Goal: Check status: Check status

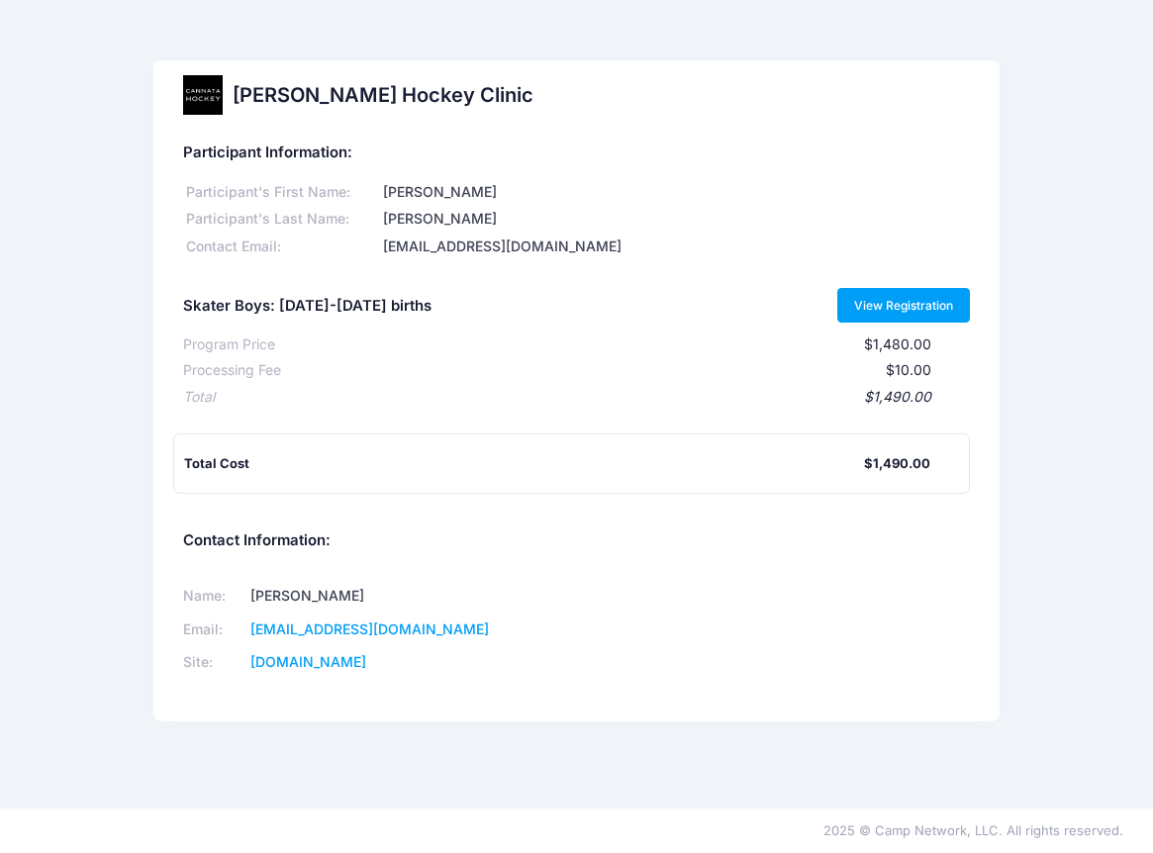
click at [891, 300] on link "View Registration" at bounding box center [904, 305] width 134 height 34
click at [892, 315] on link "View Registration" at bounding box center [904, 305] width 134 height 34
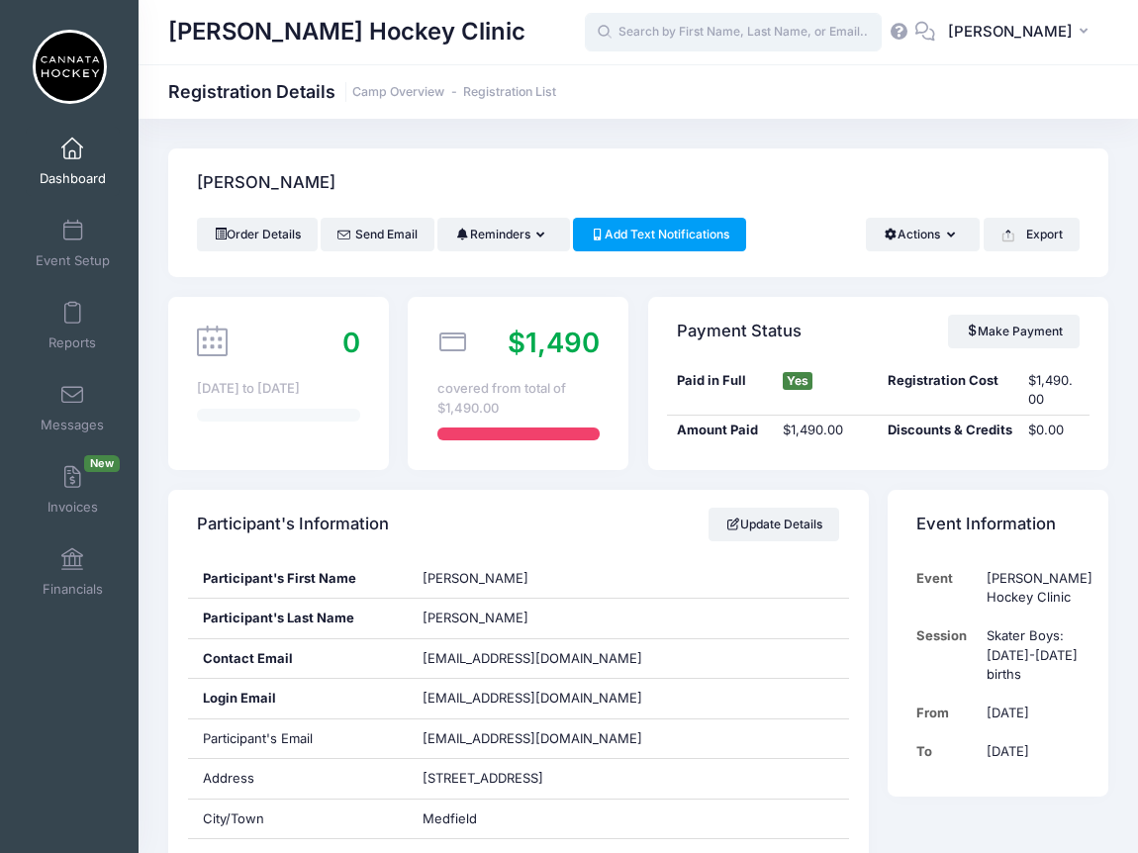
click at [753, 40] on input "text" at bounding box center [733, 33] width 297 height 40
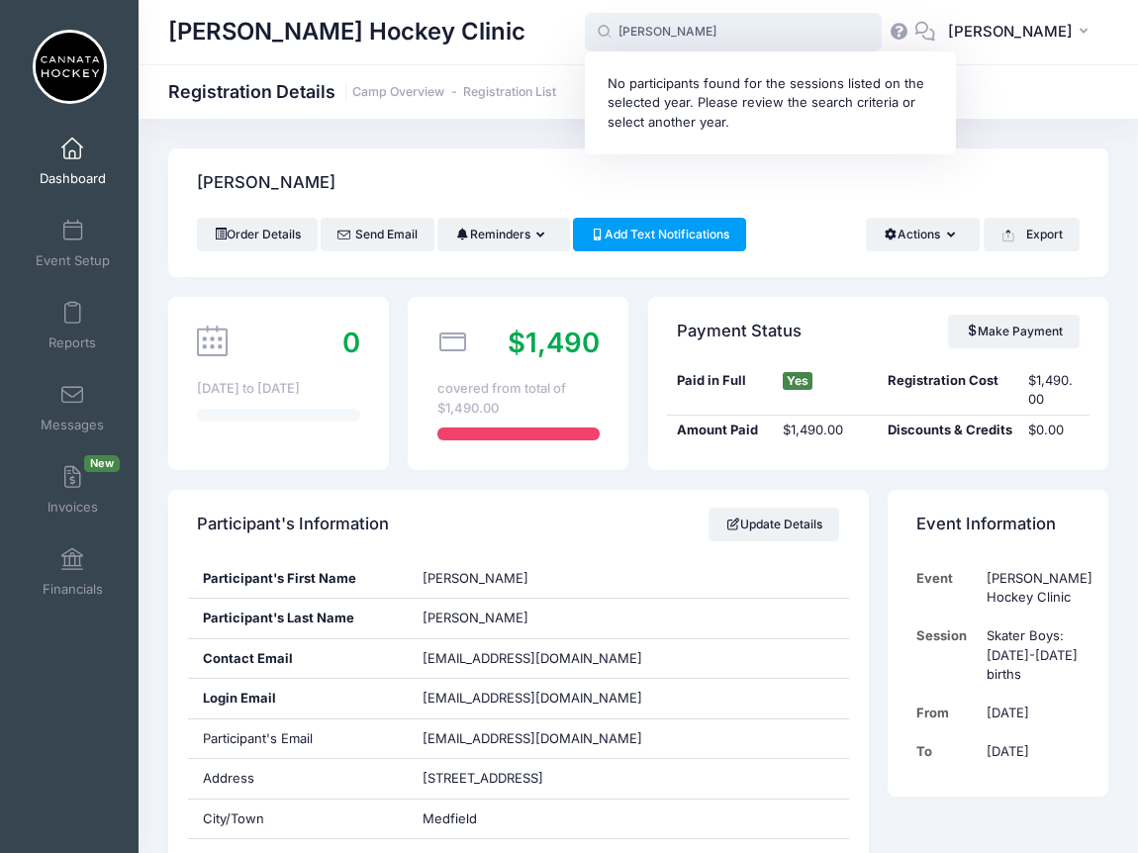
type input "[PERSON_NAME]"
click at [1005, 100] on div "[PERSON_NAME] Hockey Clinic Registration Details Camp Overview Registration List" at bounding box center [639, 92] width 1000 height 28
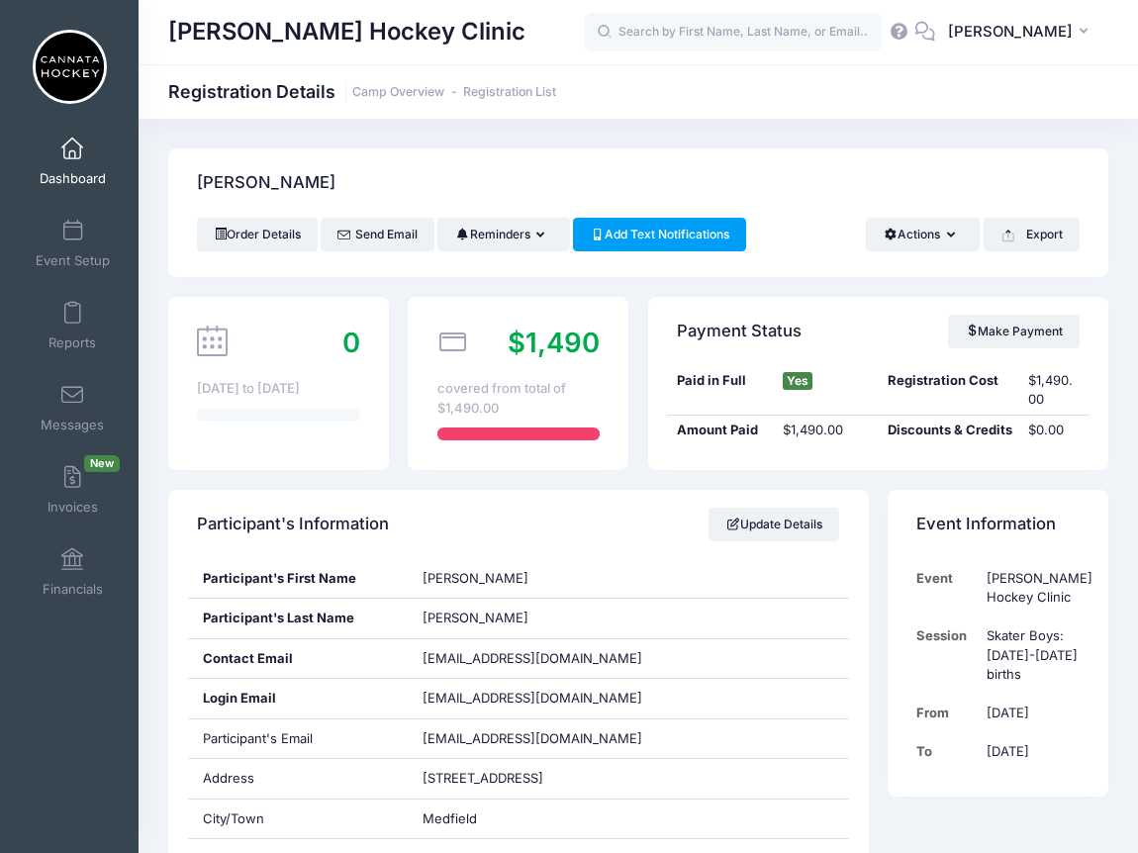
click at [72, 148] on span at bounding box center [72, 150] width 0 height 22
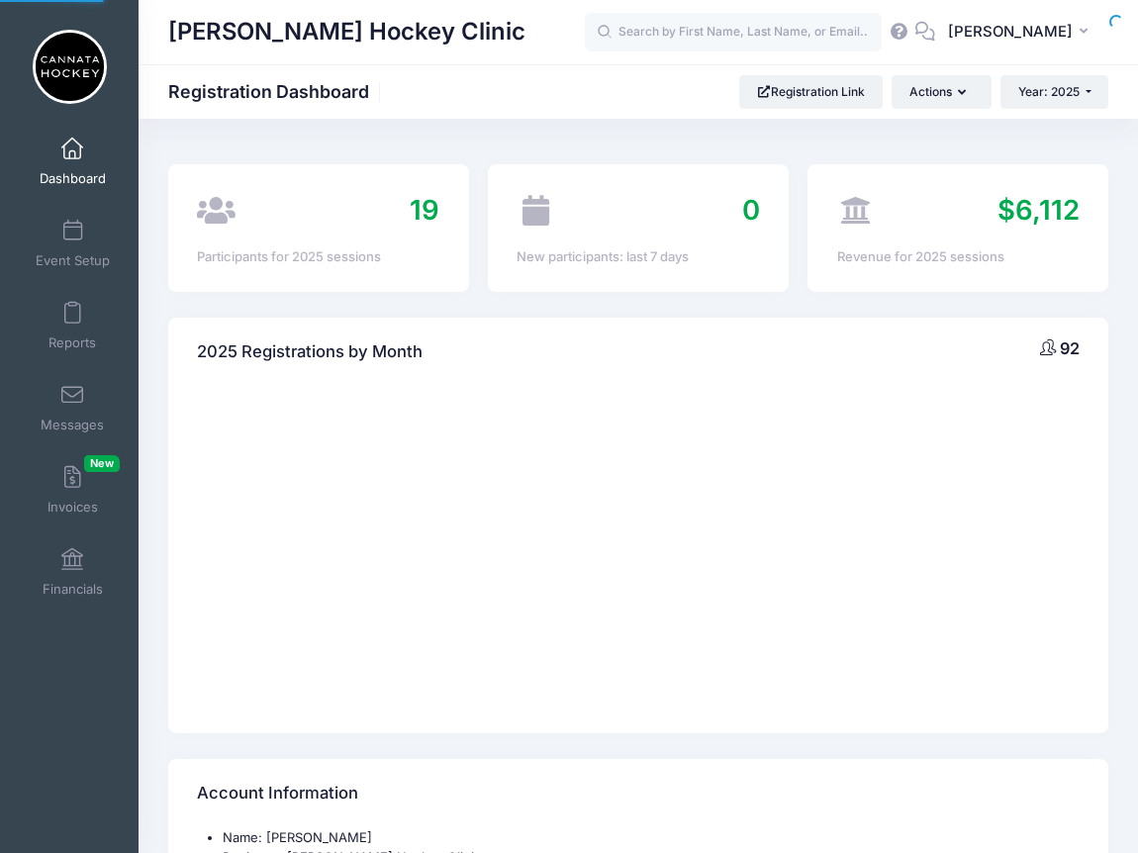
select select
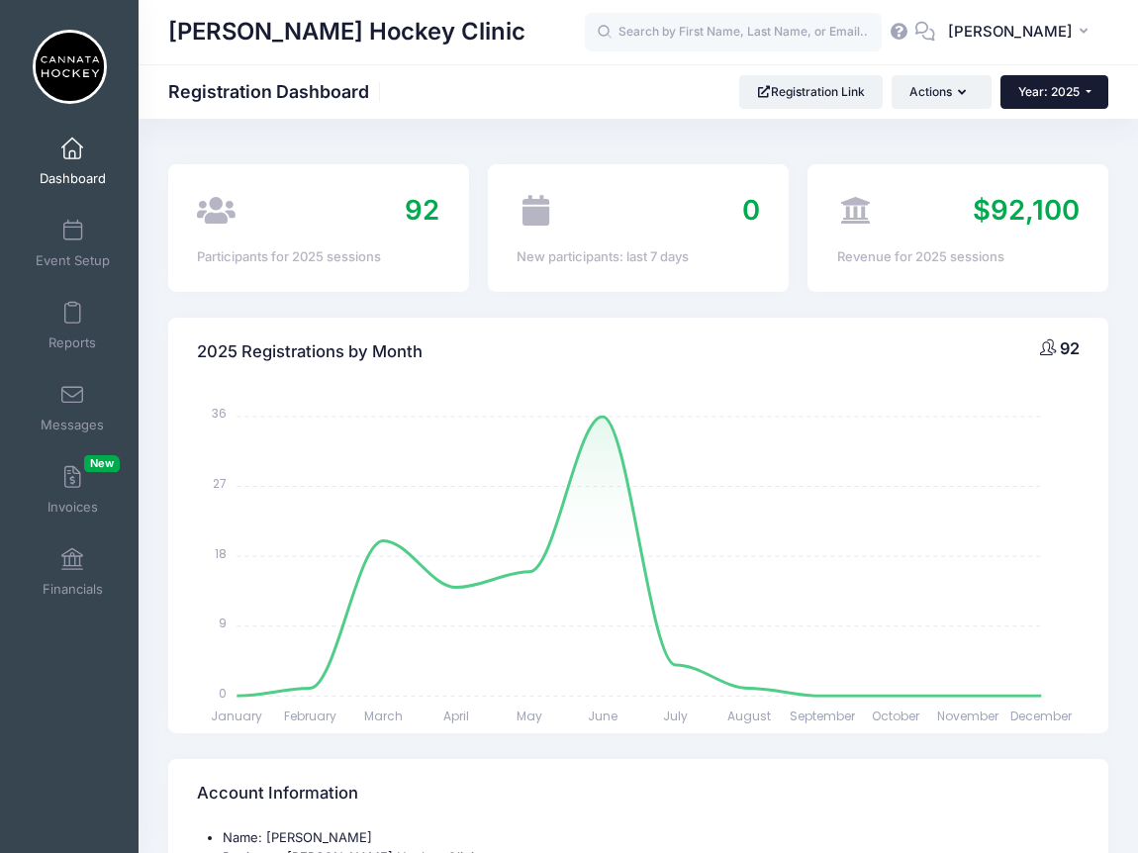
click at [1102, 93] on button "Year: 2025" at bounding box center [1055, 92] width 108 height 34
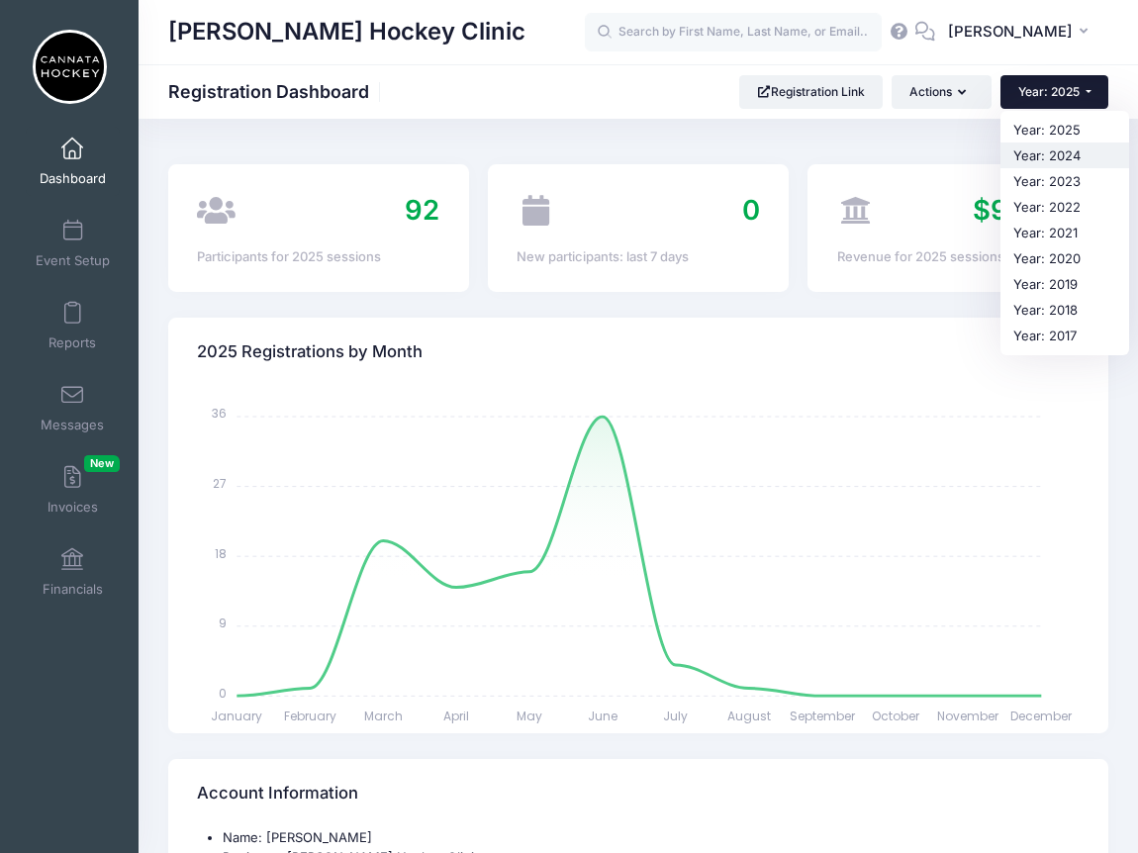
click at [1076, 156] on link "Year: 2024" at bounding box center [1065, 156] width 129 height 26
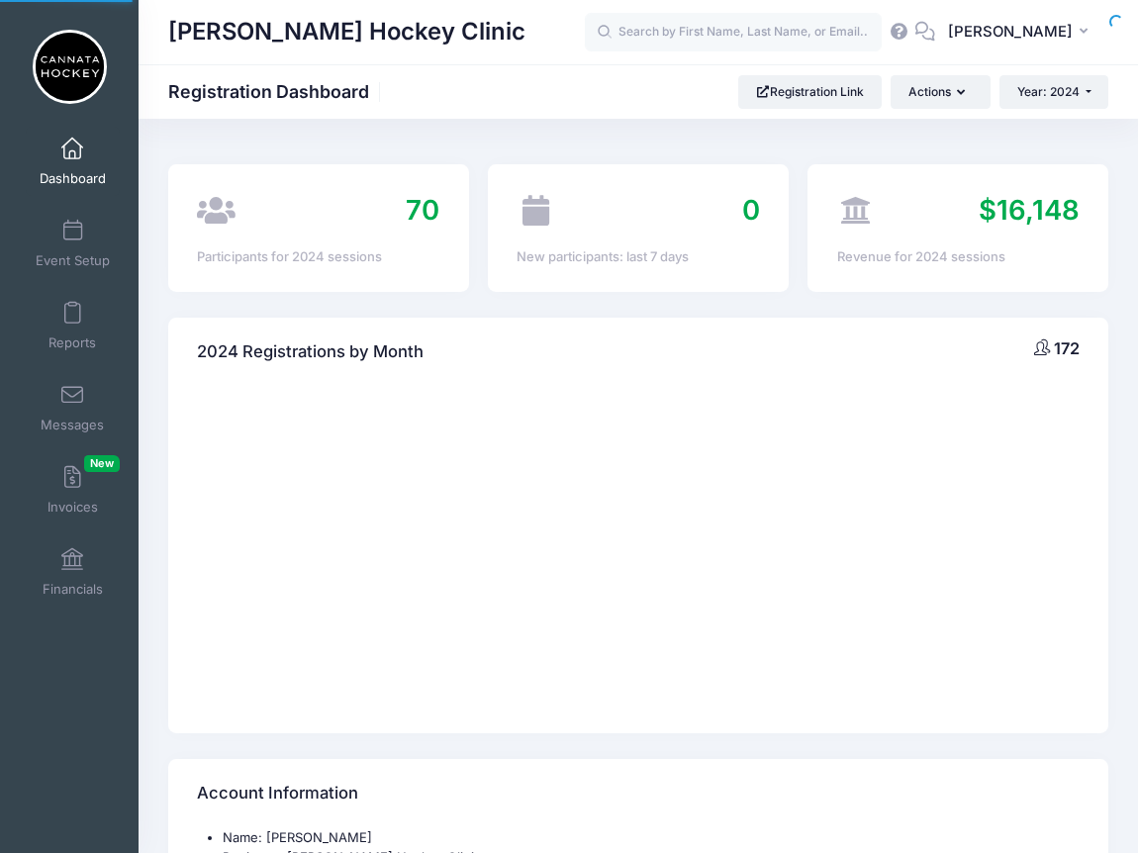
select select
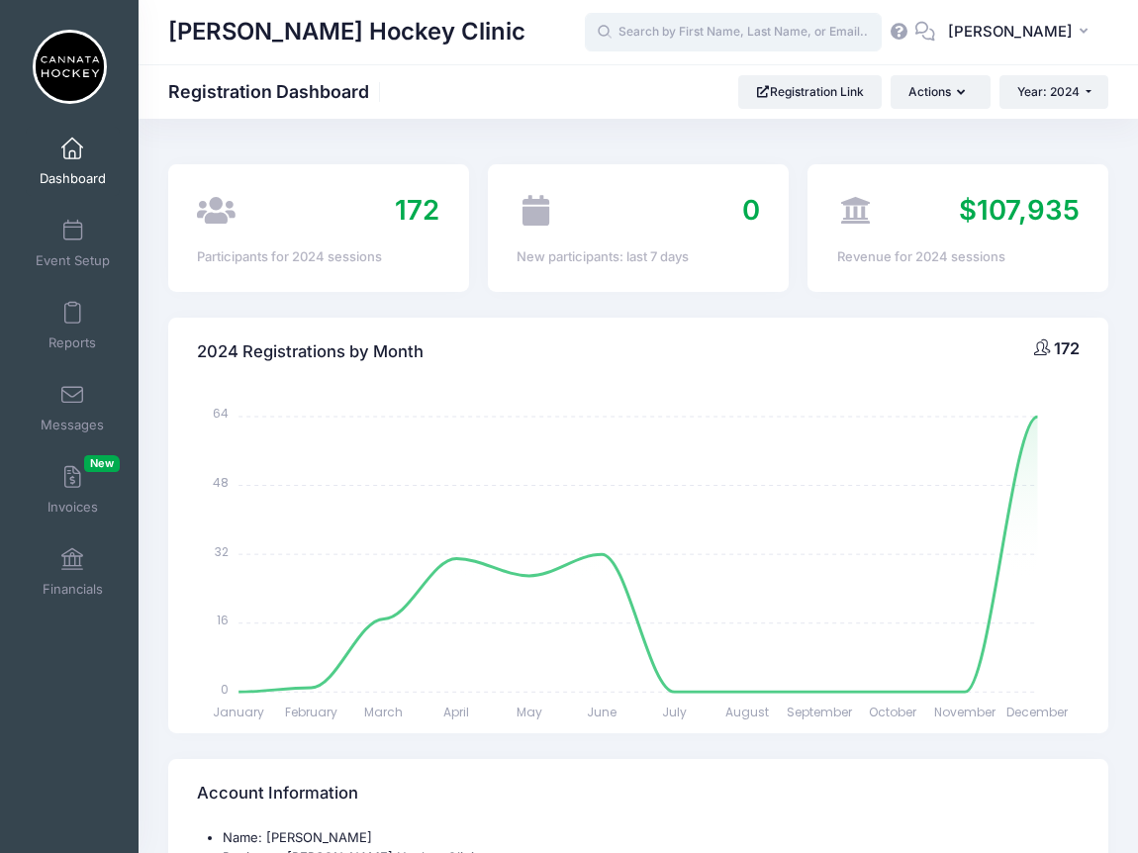
click at [802, 31] on input "text" at bounding box center [733, 33] width 297 height 40
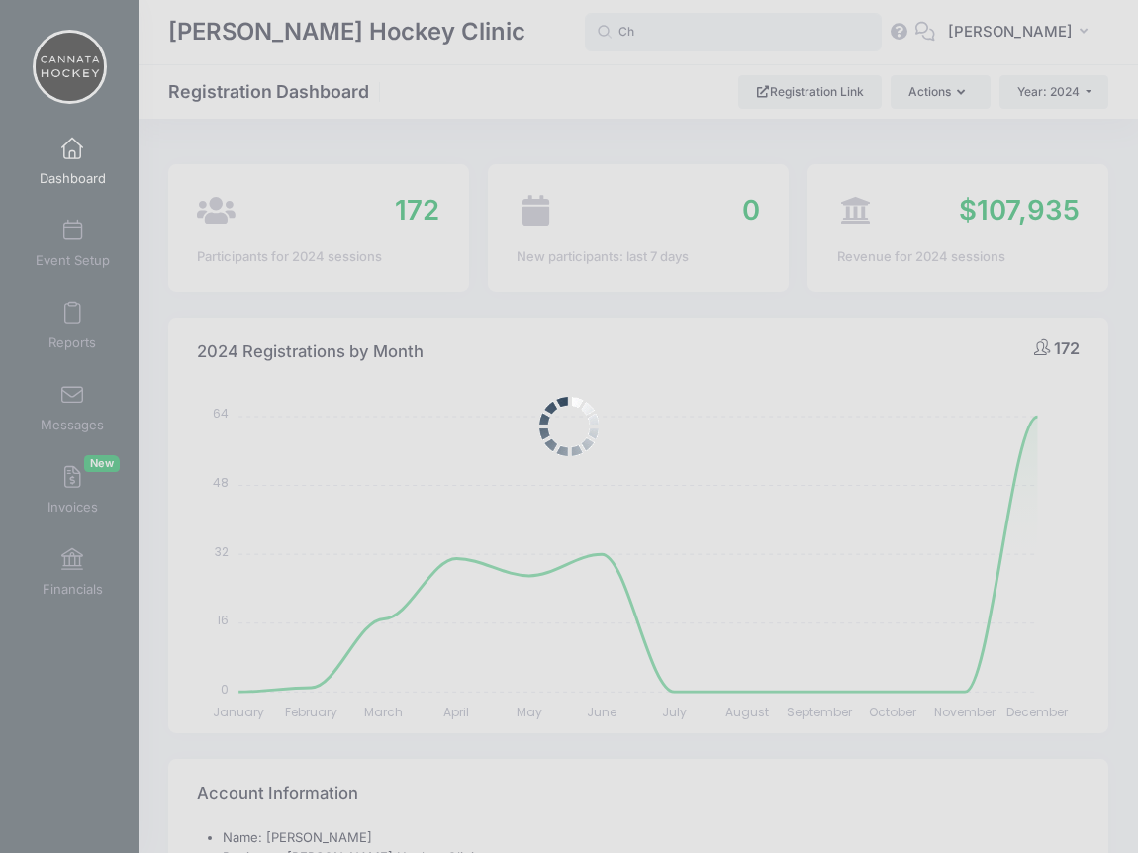
type input "C"
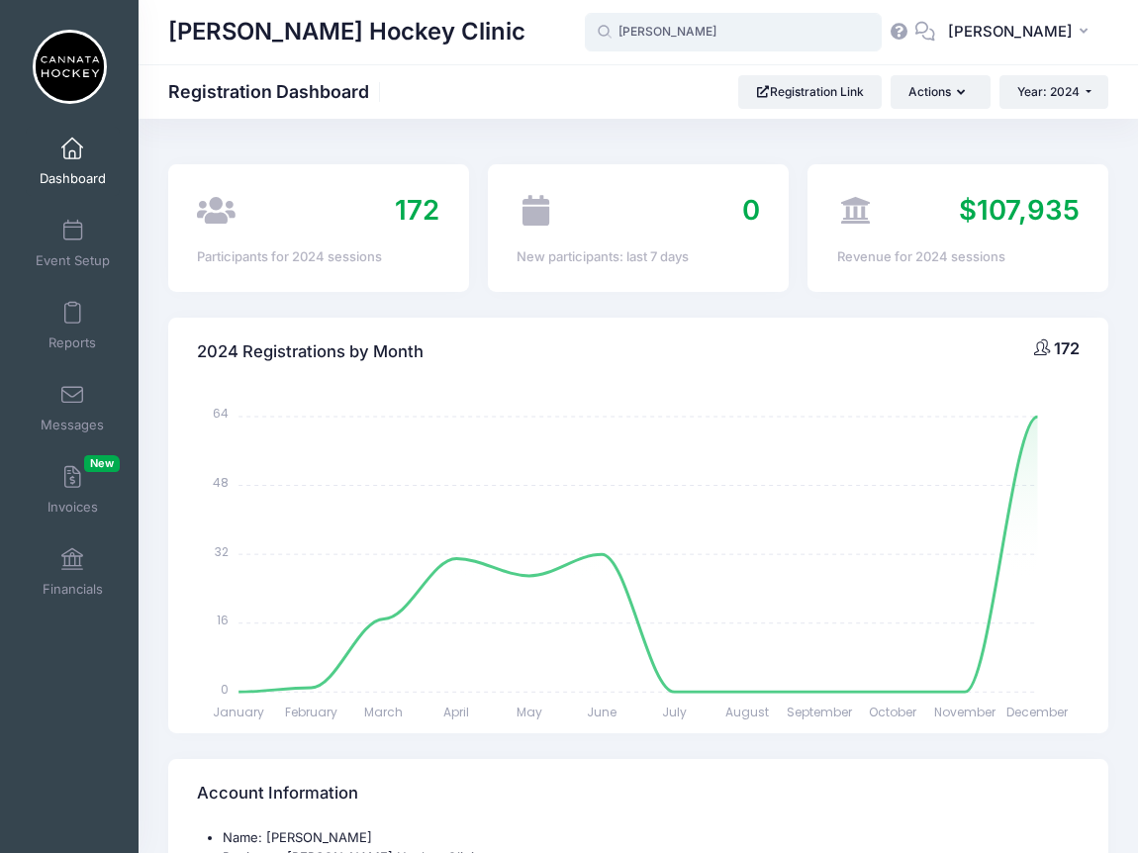
type input "[PERSON_NAME]"
